Goal: Information Seeking & Learning: Compare options

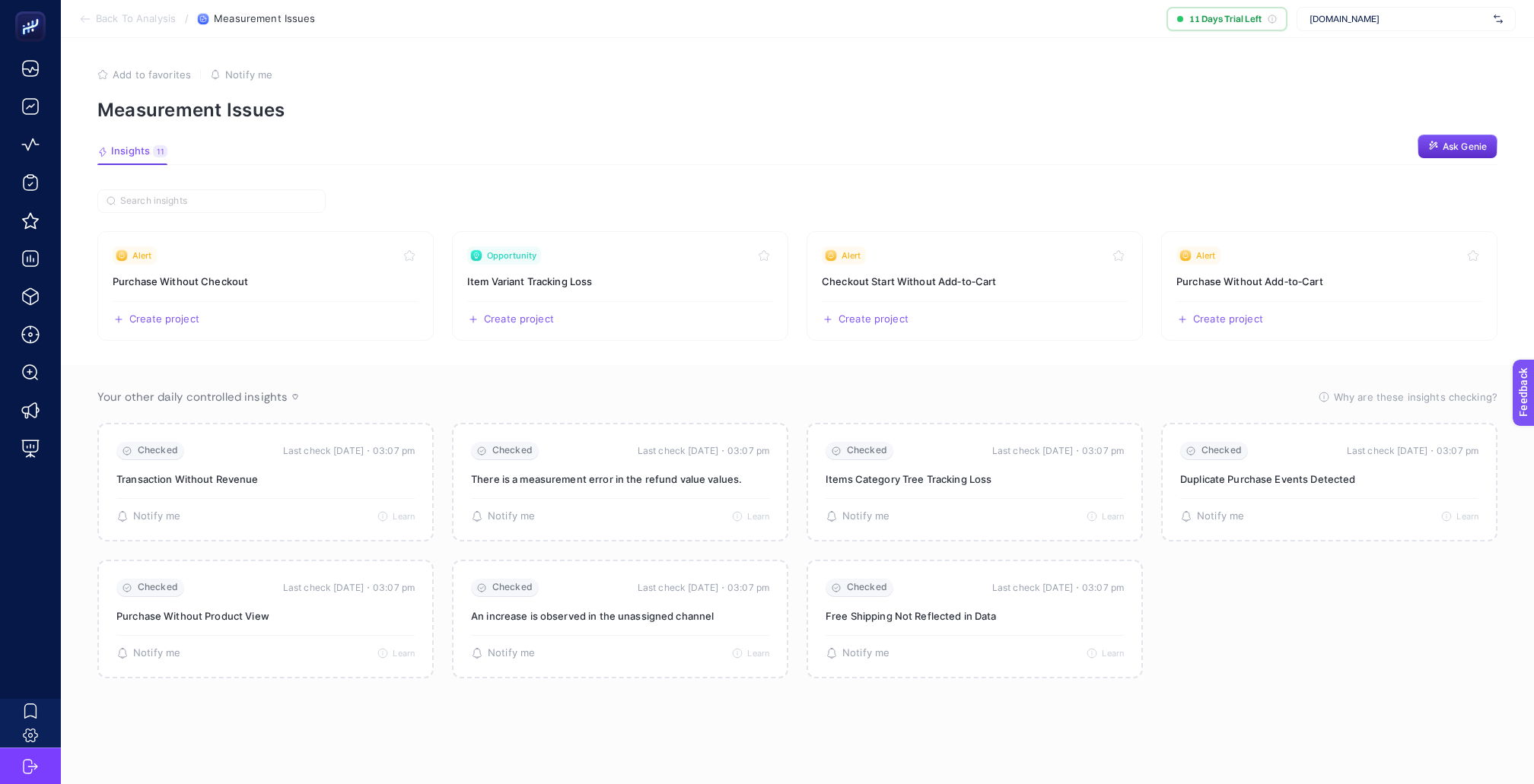
click at [1370, 13] on span "www.tamertanca.com.tr" at bounding box center [1399, 20] width 178 height 13
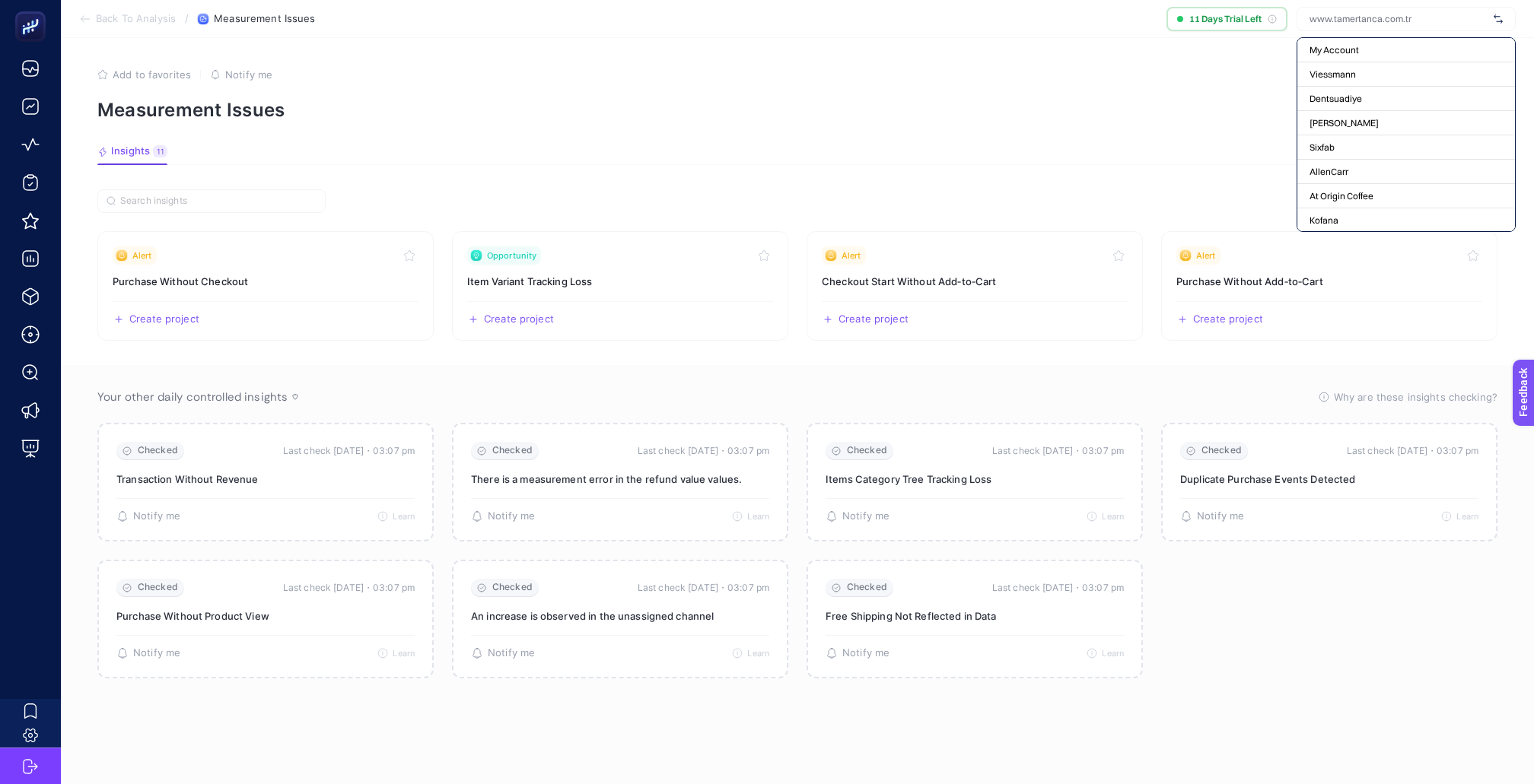
click at [1370, 13] on input "text" at bounding box center [1399, 20] width 178 height 13
type input "h"
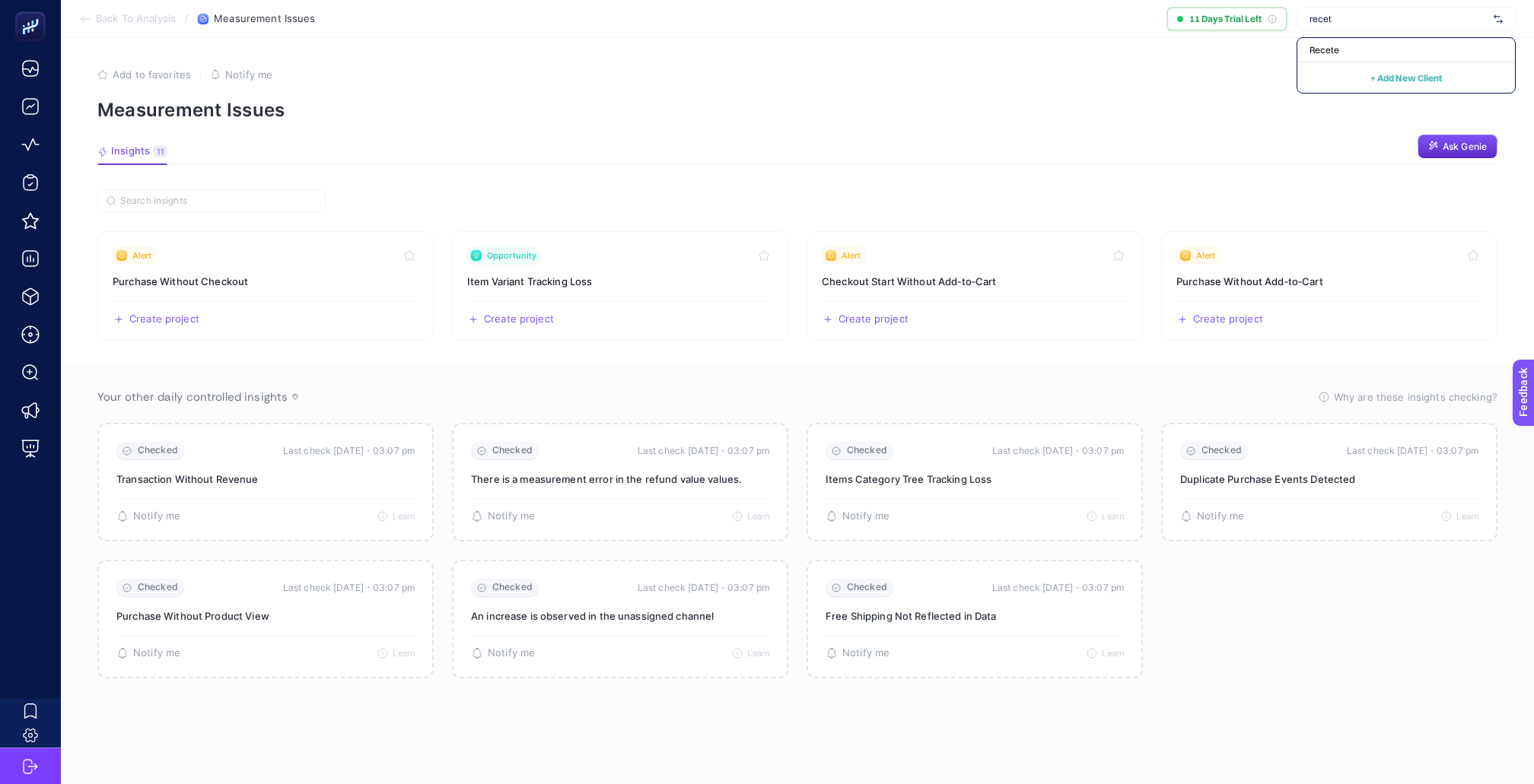
type input "recete"
click at [1339, 44] on span "Recete" at bounding box center [1324, 50] width 30 height 13
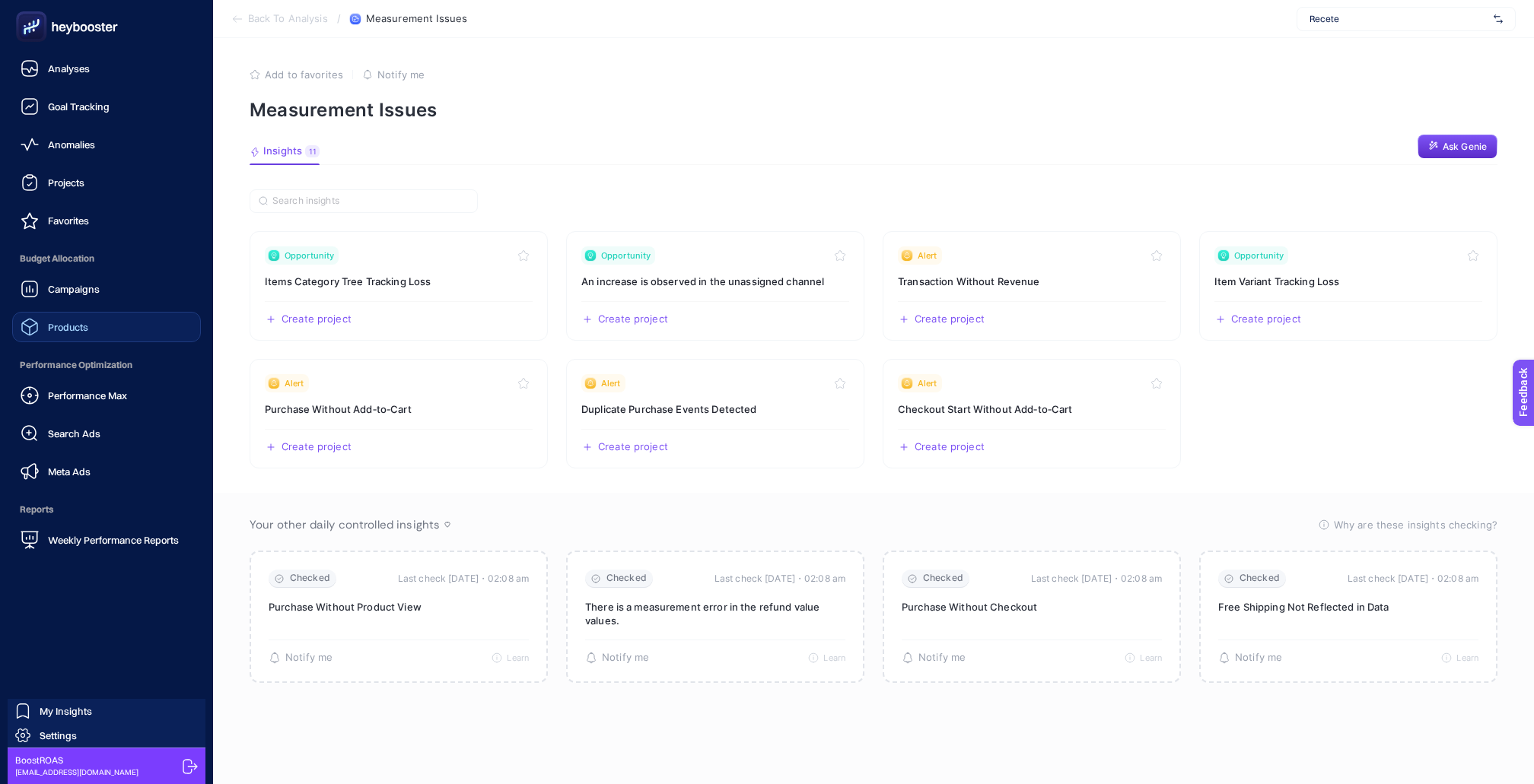
click at [88, 312] on link "Products" at bounding box center [106, 327] width 189 height 31
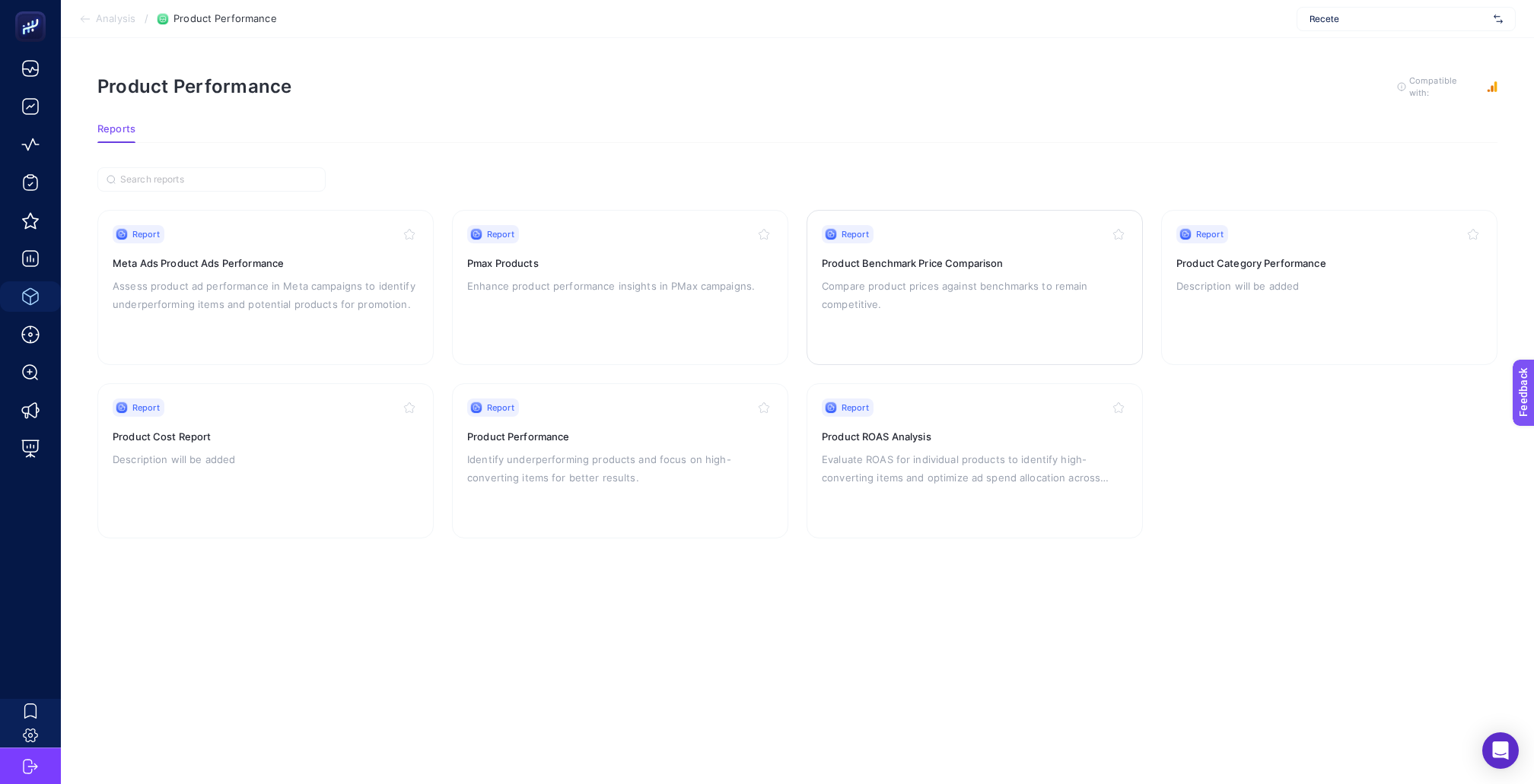
click at [894, 283] on p "Compare product prices against benchmarks to remain competitive." at bounding box center [974, 295] width 306 height 37
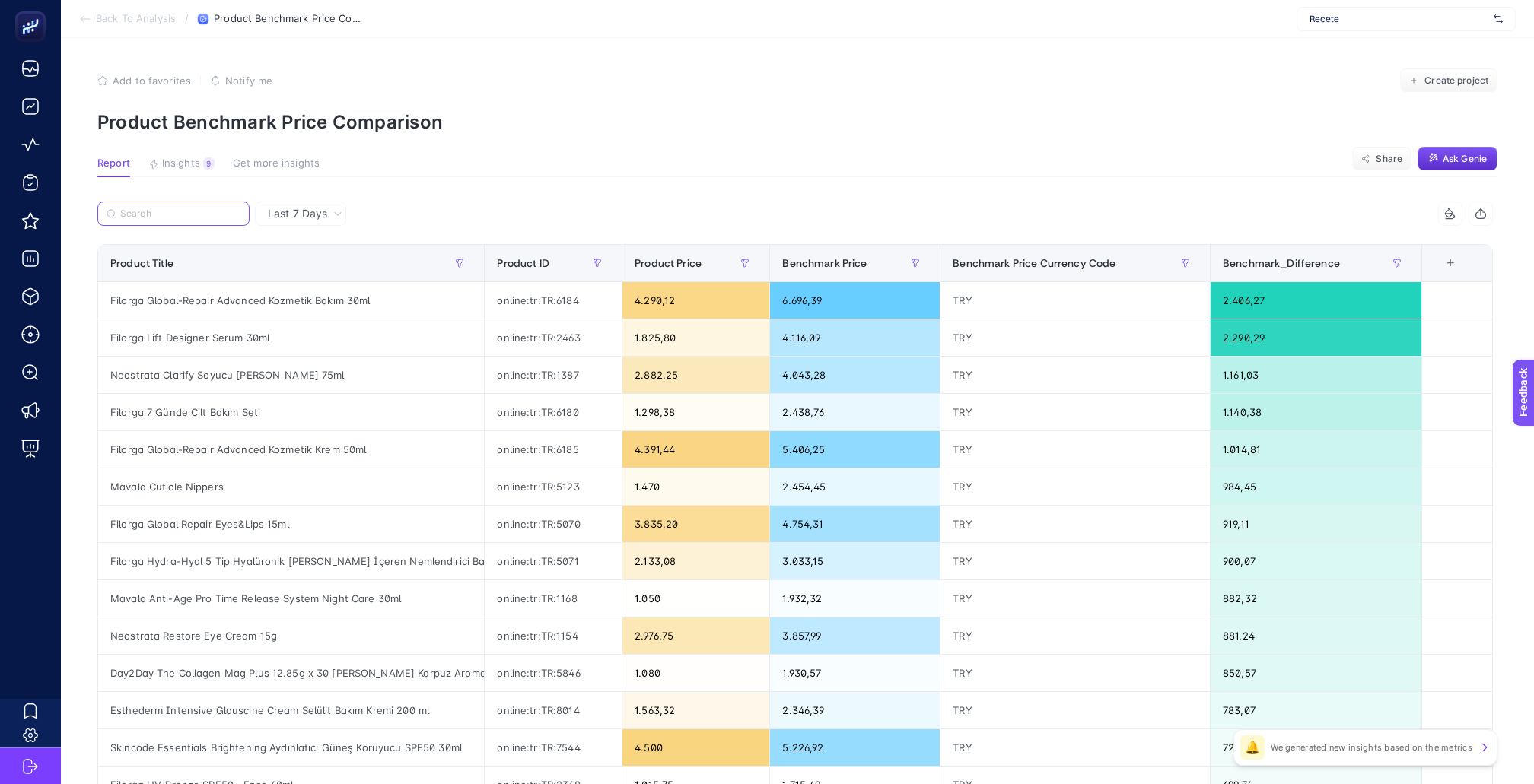
click at [224, 208] on input "Search" at bounding box center [181, 214] width 121 height 12
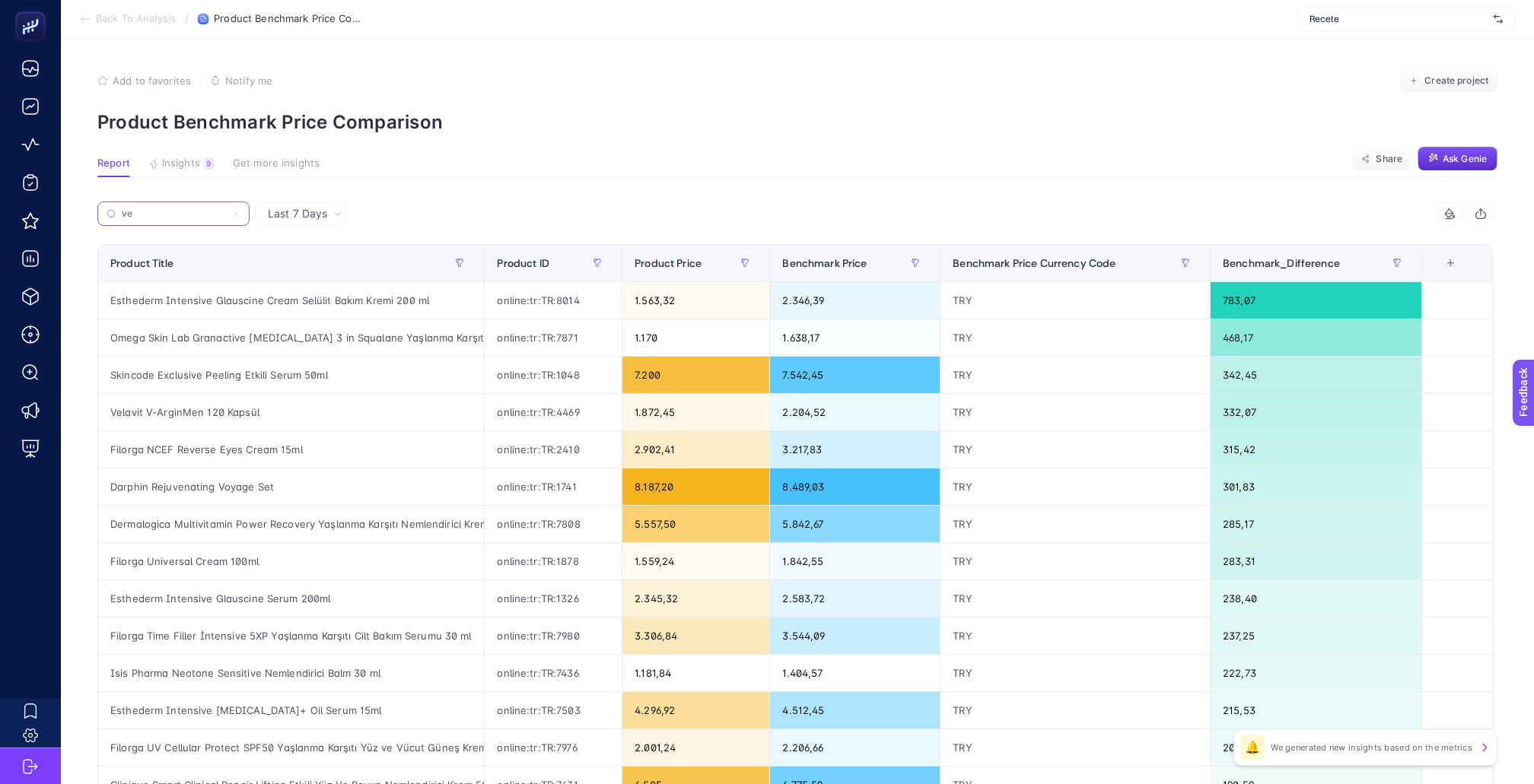
type input "v"
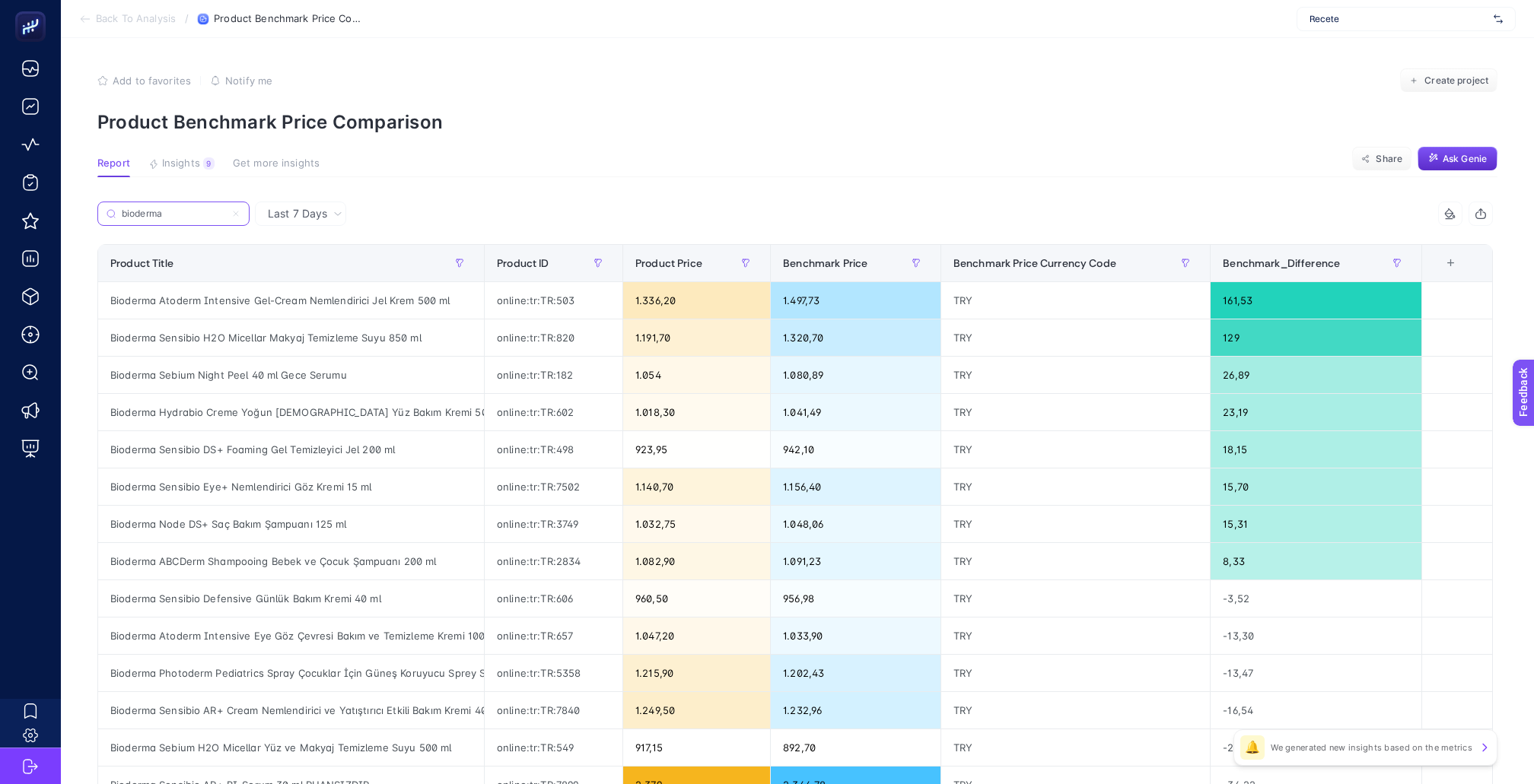
type input "bioderma"
click at [274, 206] on span "Last 7 Days" at bounding box center [297, 213] width 59 height 15
click at [295, 260] on li "Last 30 Days" at bounding box center [301, 273] width 82 height 27
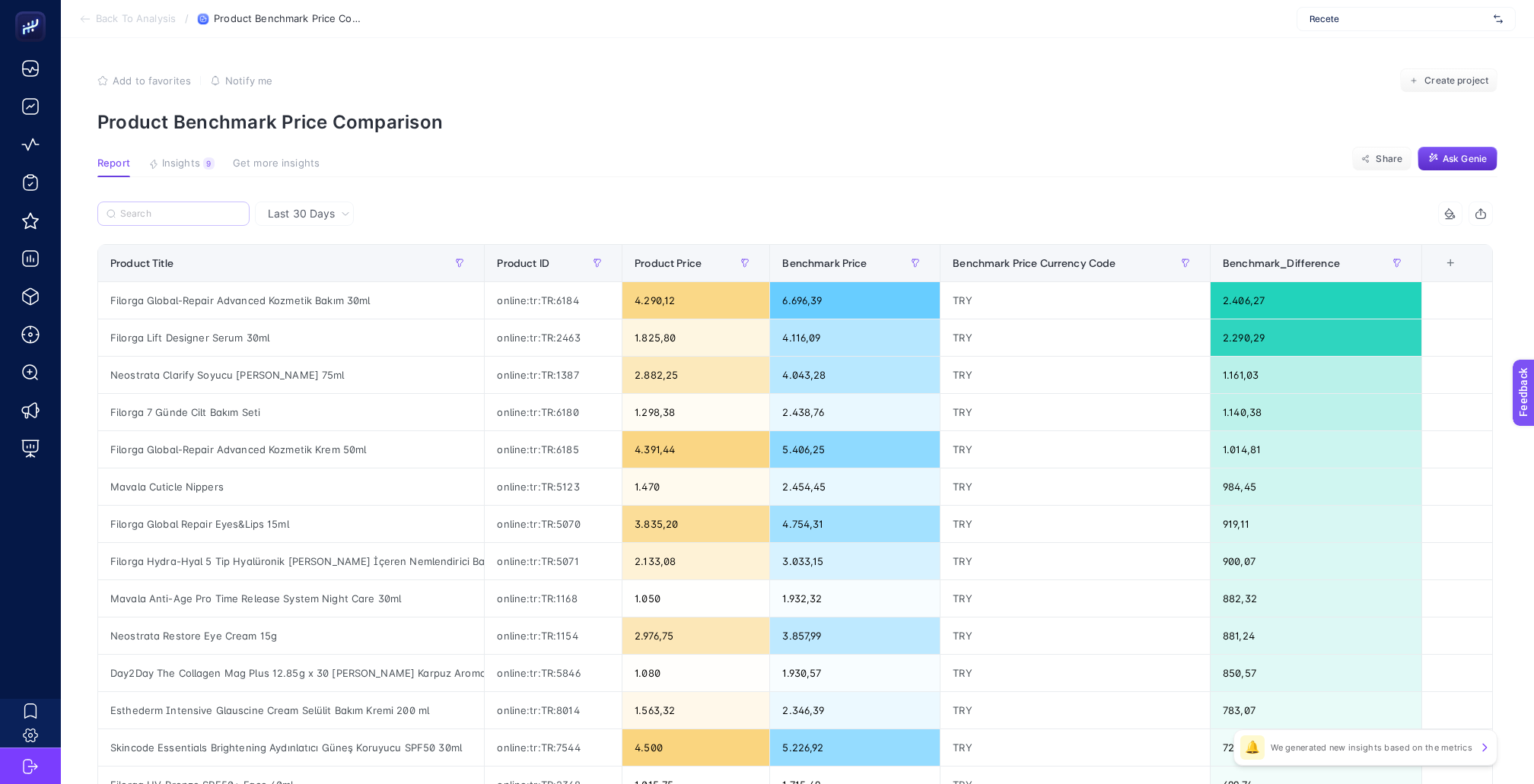
click at [192, 202] on label at bounding box center [173, 214] width 152 height 24
click at [0, 0] on input "bioderma" at bounding box center [0, 0] width 0 height 0
click at [185, 211] on label at bounding box center [173, 214] width 152 height 24
click at [0, 0] on input "bioderma" at bounding box center [0, 0] width 0 height 0
click at [596, 214] on div at bounding box center [446, 218] width 698 height 34
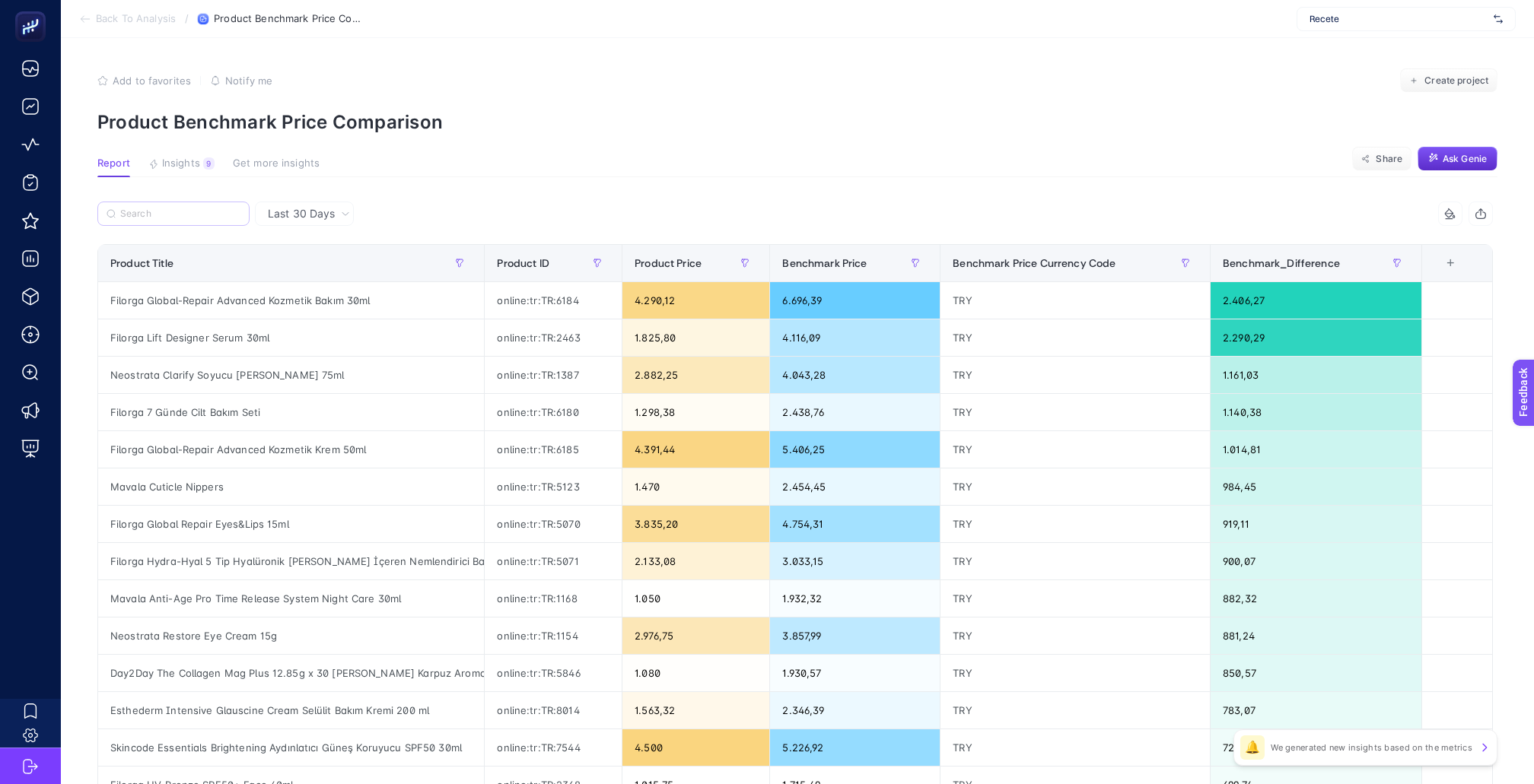
click at [152, 216] on label at bounding box center [173, 214] width 152 height 24
click at [0, 0] on input "bioderma" at bounding box center [0, 0] width 0 height 0
click at [152, 202] on label at bounding box center [173, 214] width 152 height 24
click at [0, 0] on input "bioderma" at bounding box center [0, 0] width 0 height 0
click at [152, 202] on label at bounding box center [173, 214] width 152 height 24
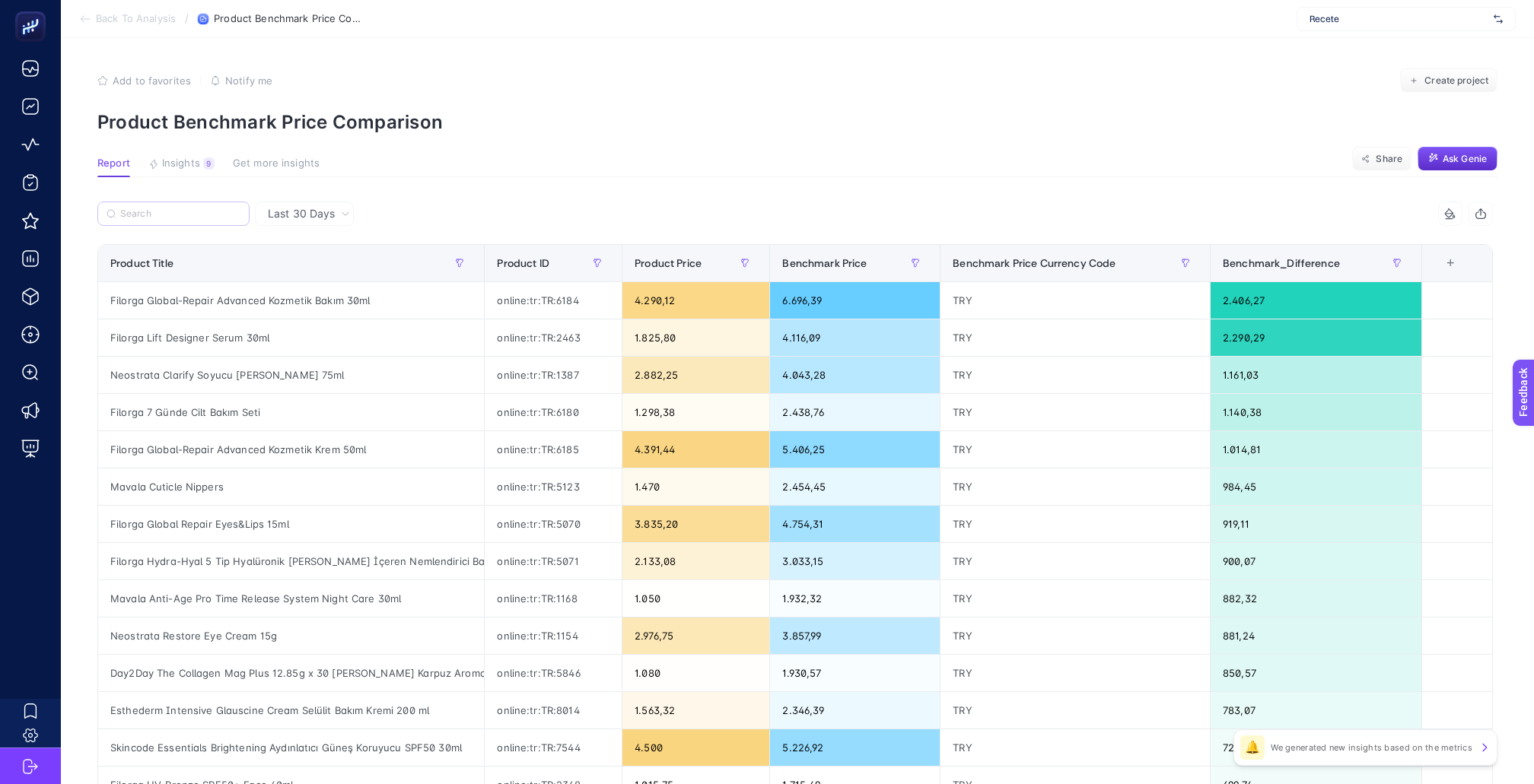
click at [0, 0] on input "bioderma" at bounding box center [0, 0] width 0 height 0
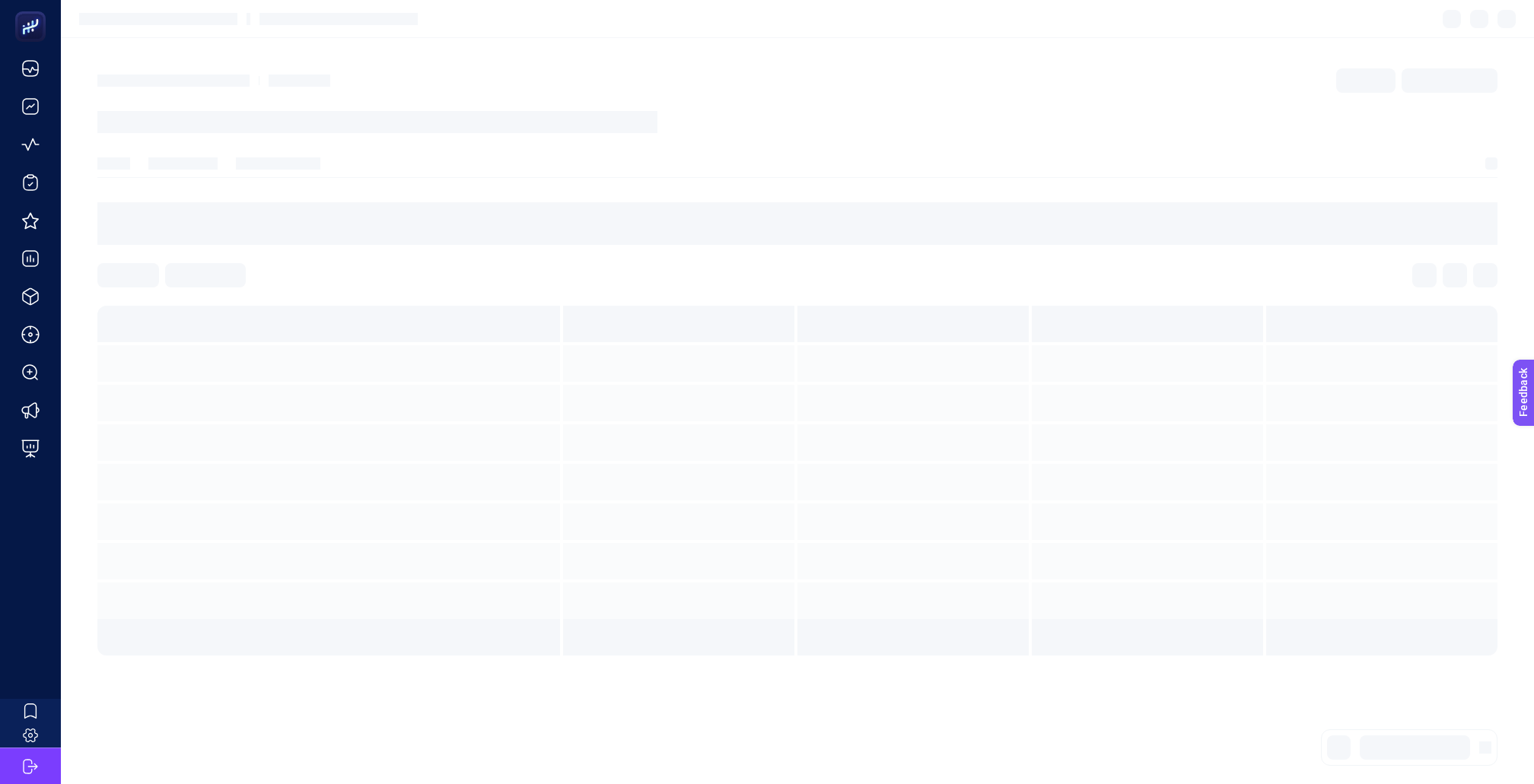
click at [284, 104] on section at bounding box center [797, 101] width 1400 height 65
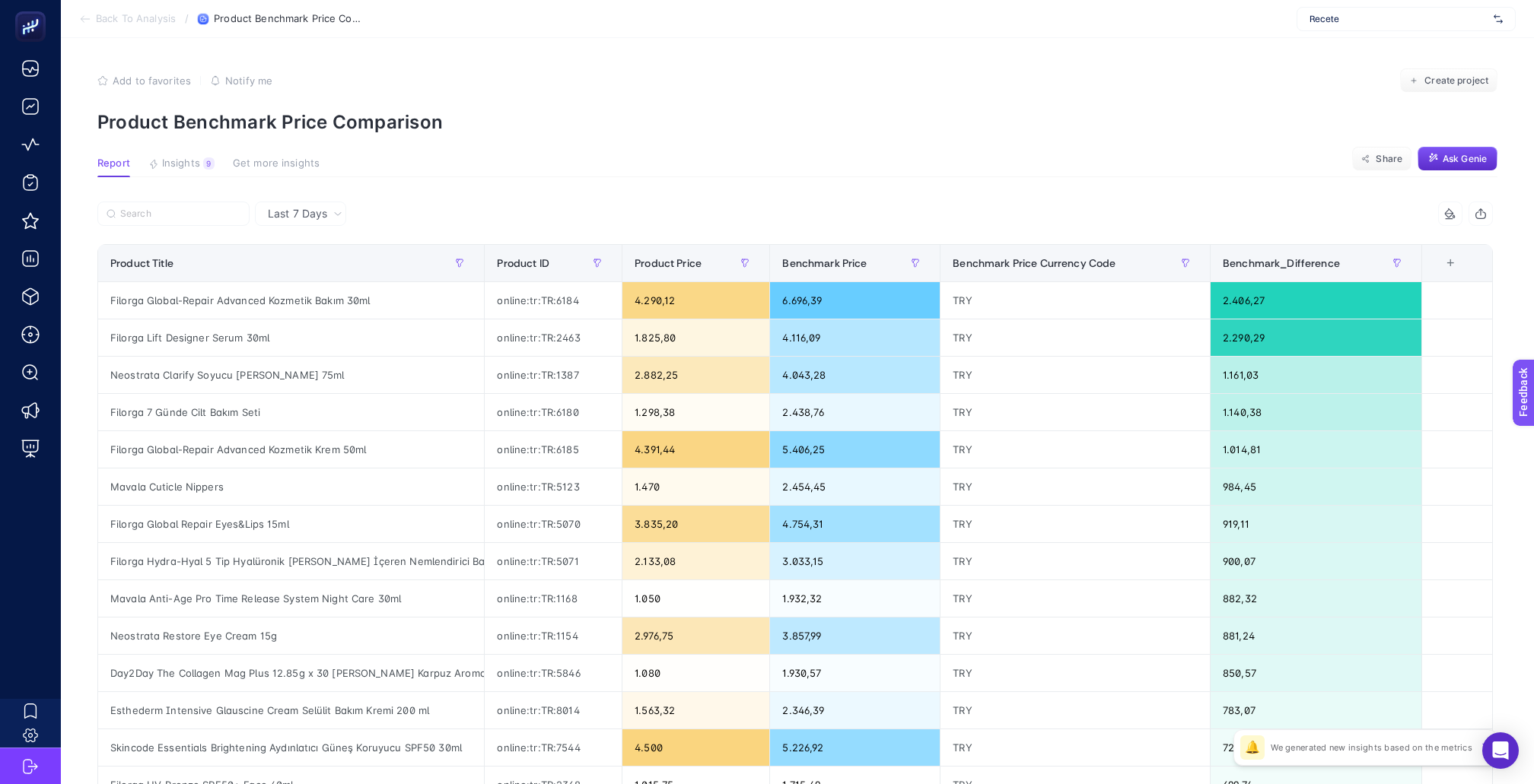
click at [283, 209] on span "Last 7 Days" at bounding box center [297, 213] width 59 height 15
click at [308, 260] on li "Last 30 Days" at bounding box center [301, 273] width 82 height 27
click at [204, 208] on input "Search" at bounding box center [181, 214] width 121 height 12
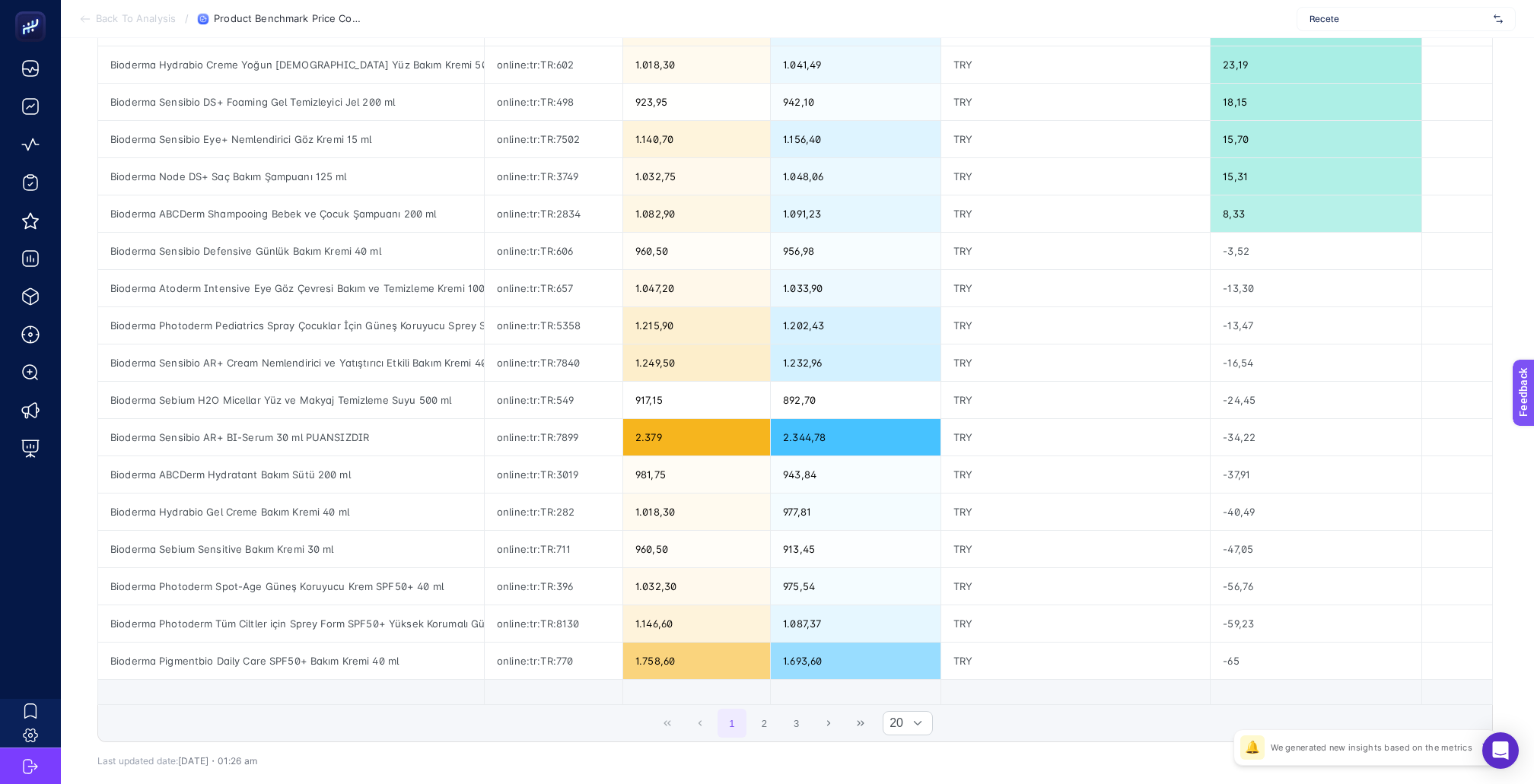
scroll to position [354, 0]
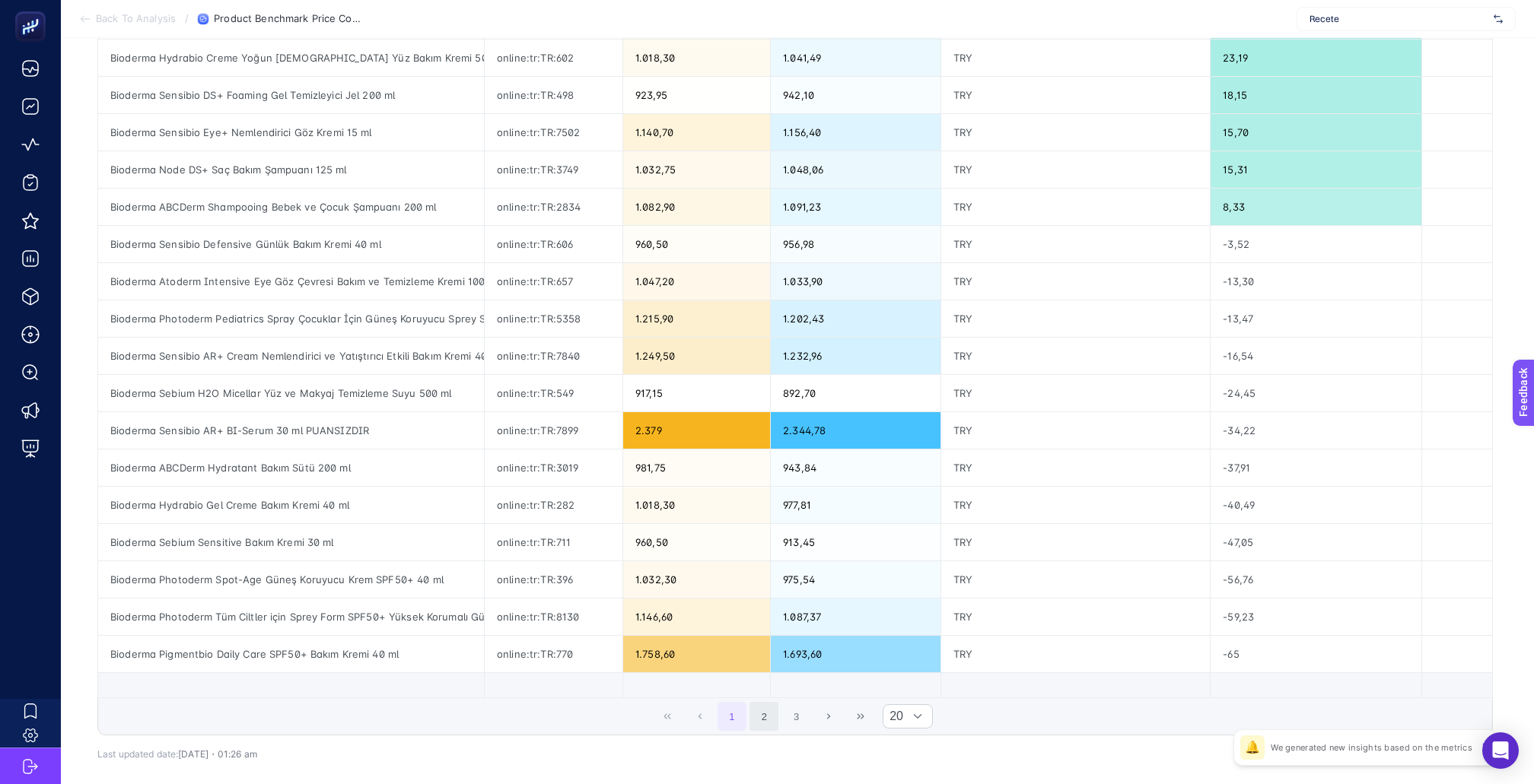
type input "bioderma"
click at [768, 702] on button "2" at bounding box center [764, 716] width 29 height 29
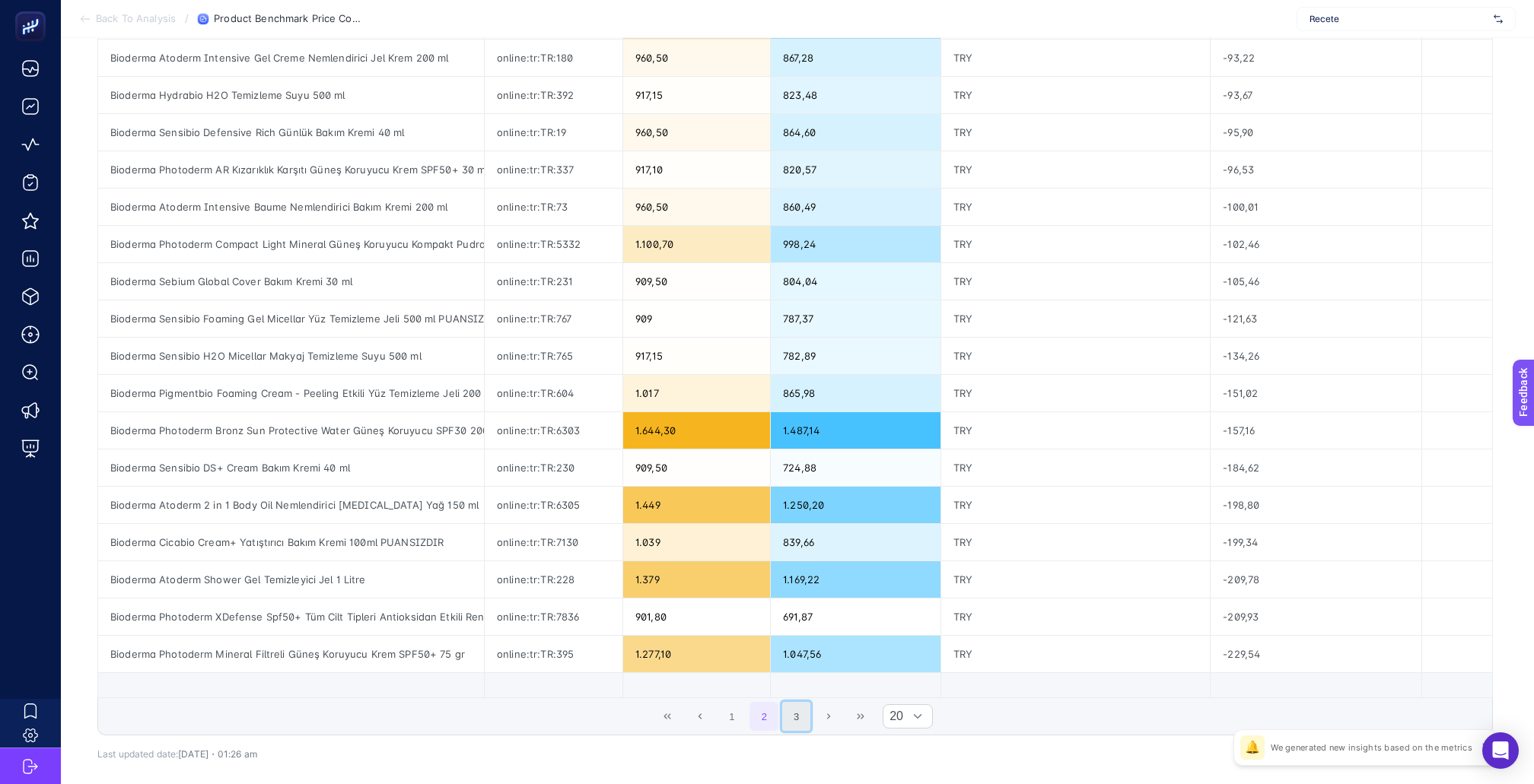
click at [798, 702] on button "3" at bounding box center [797, 716] width 29 height 29
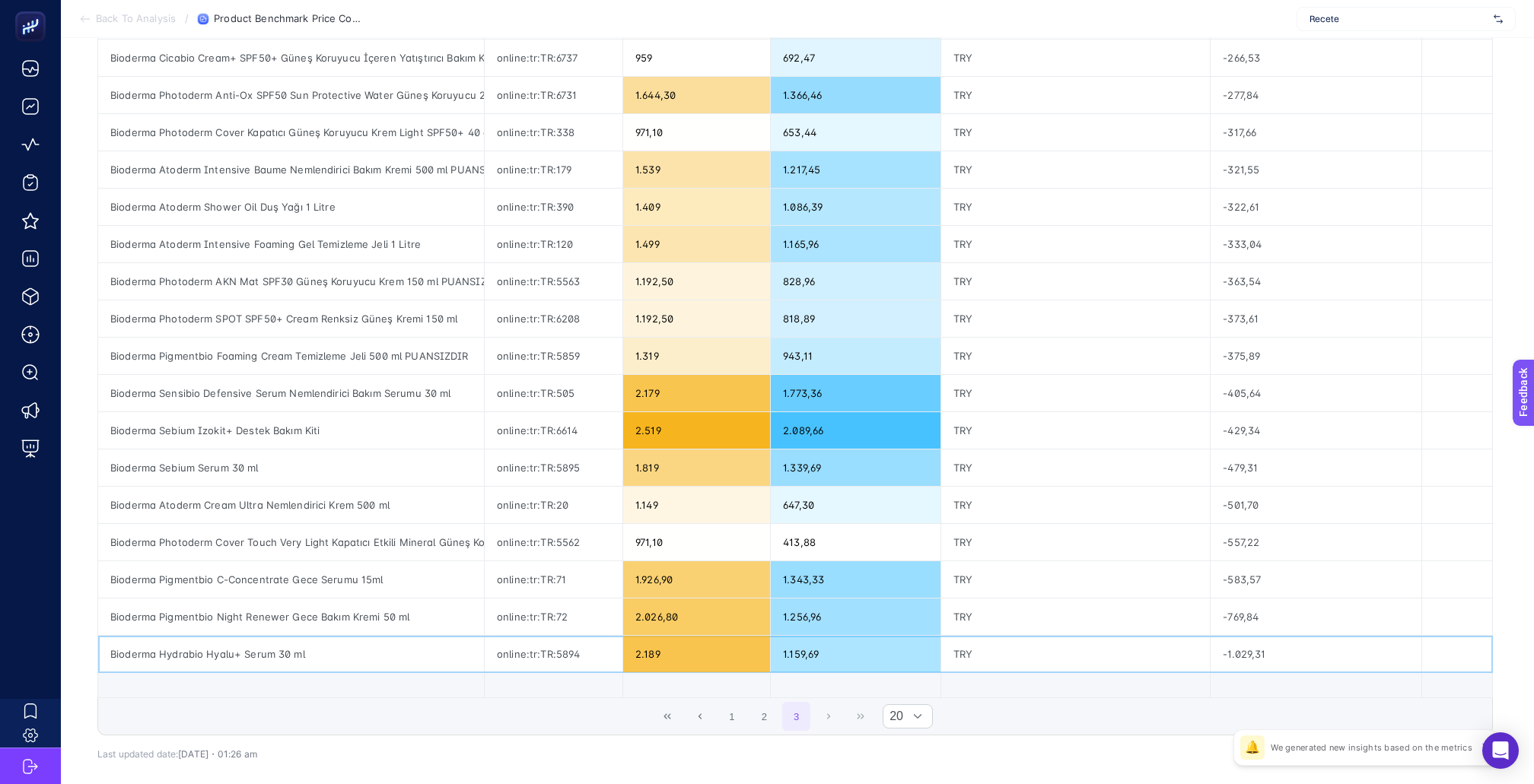
click at [278, 636] on div "Bioderma Hydrabio Hyalu+ Serum 30 ml" at bounding box center [290, 654] width 386 height 37
